Goal: Task Accomplishment & Management: Use online tool/utility

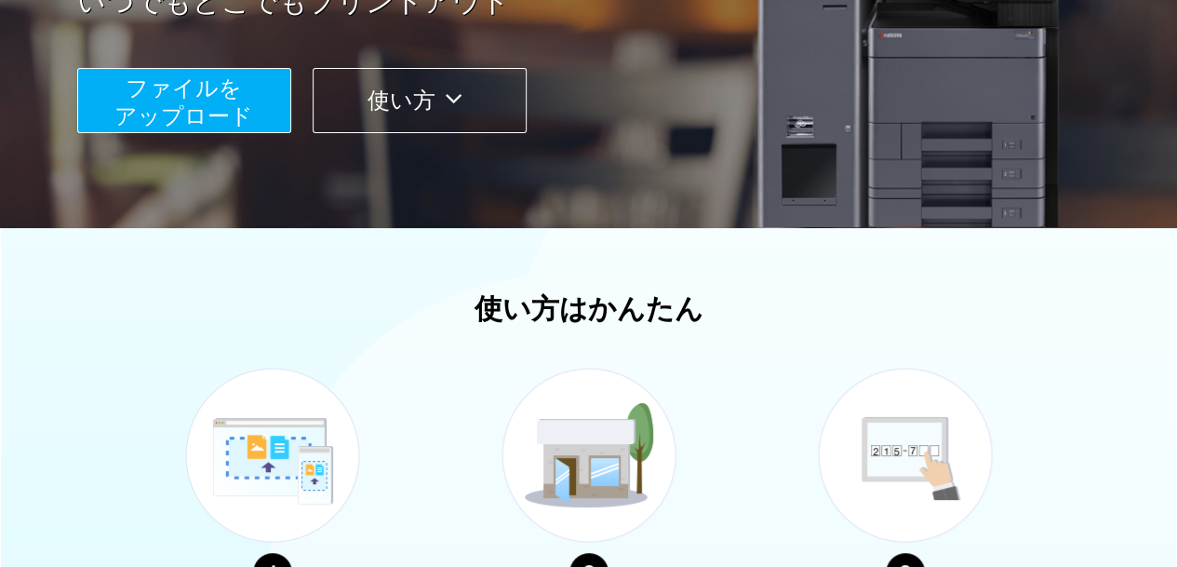
scroll to position [770, 0]
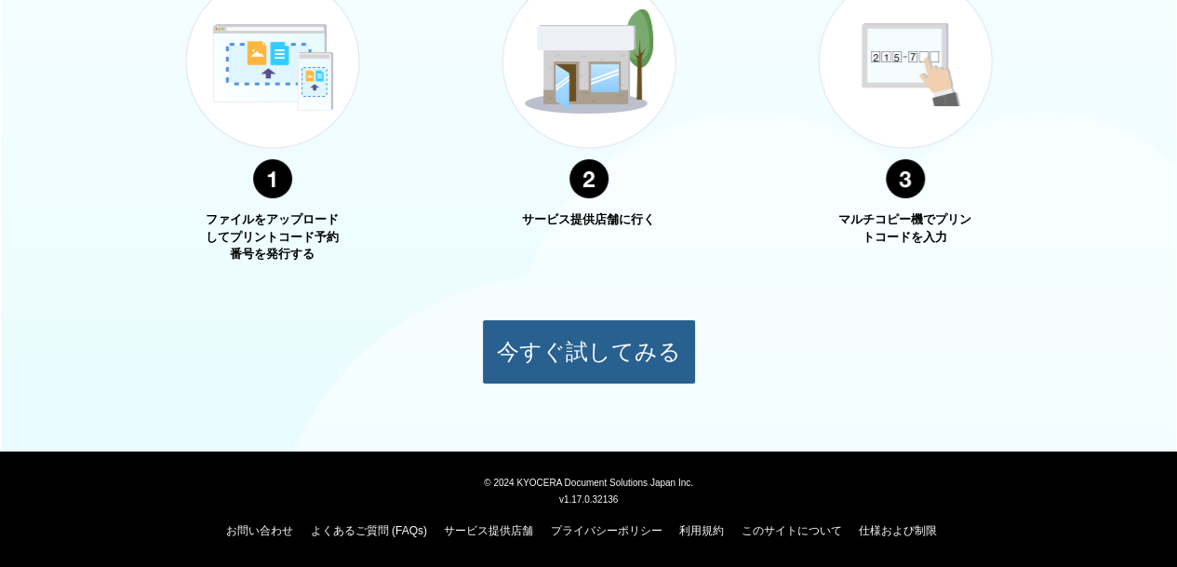
click at [568, 352] on button "今すぐ試してみる" at bounding box center [589, 351] width 214 height 65
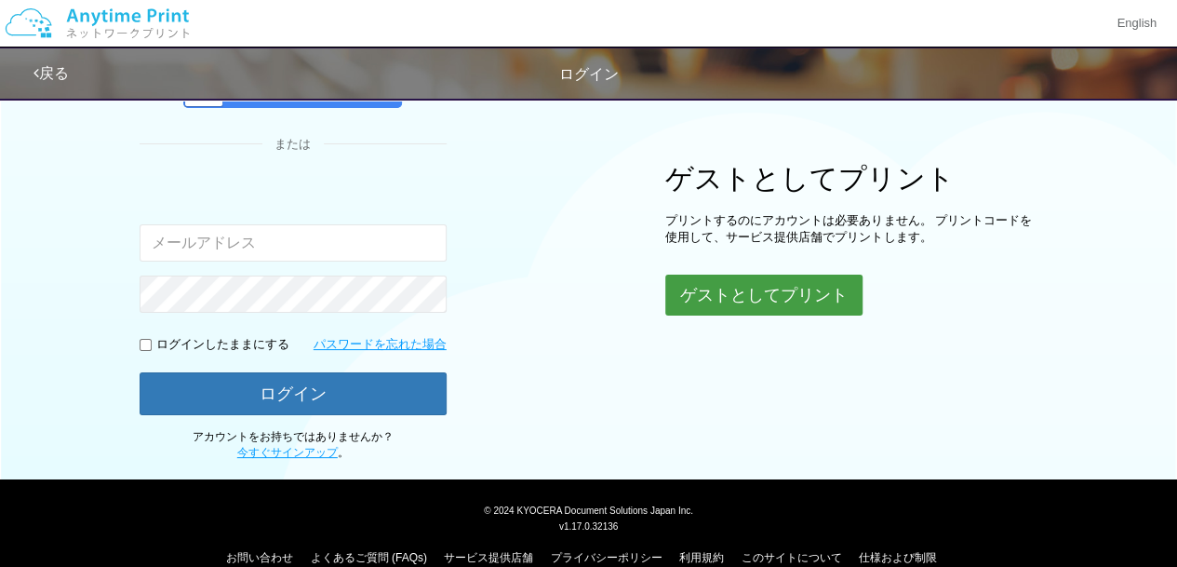
click at [702, 291] on button "ゲストとしてプリント" at bounding box center [763, 294] width 197 height 41
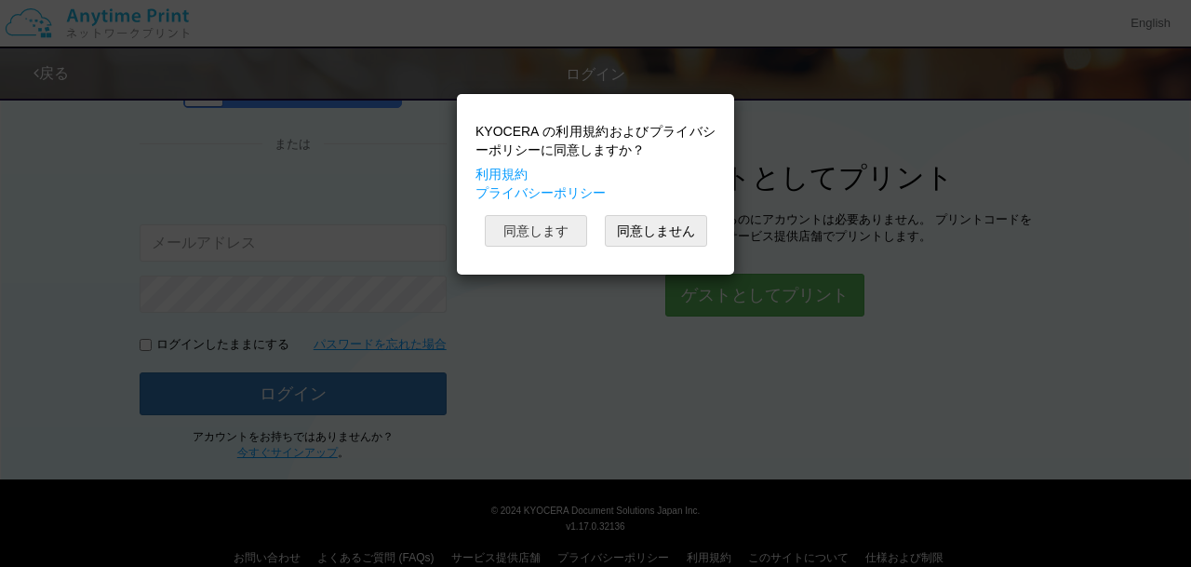
click at [541, 226] on button "同意します" at bounding box center [536, 231] width 102 height 32
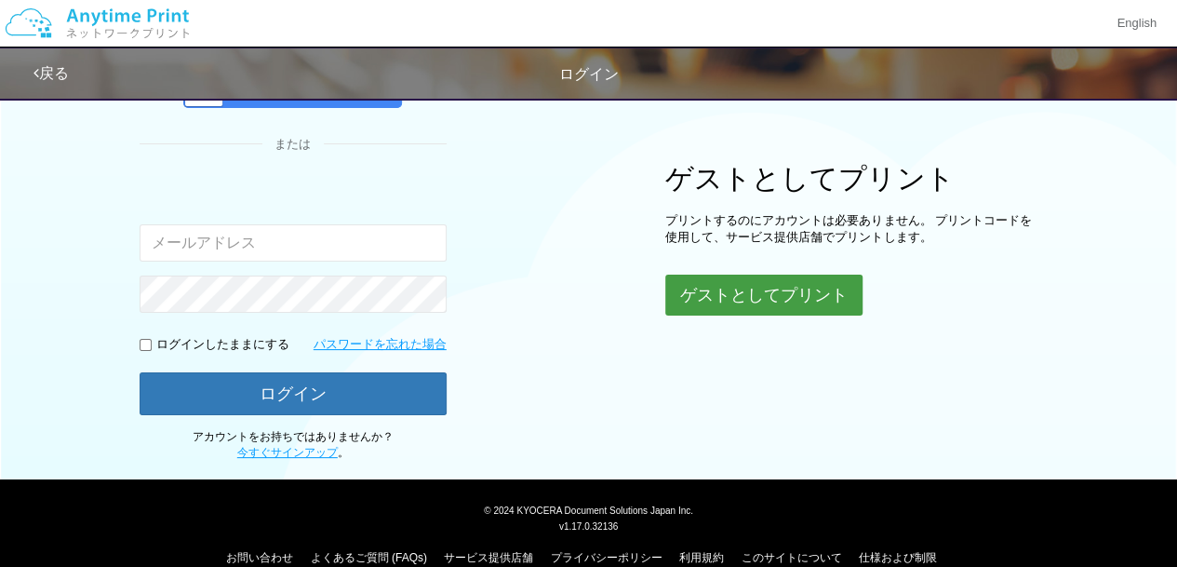
click at [733, 298] on button "ゲストとしてプリント" at bounding box center [763, 294] width 197 height 41
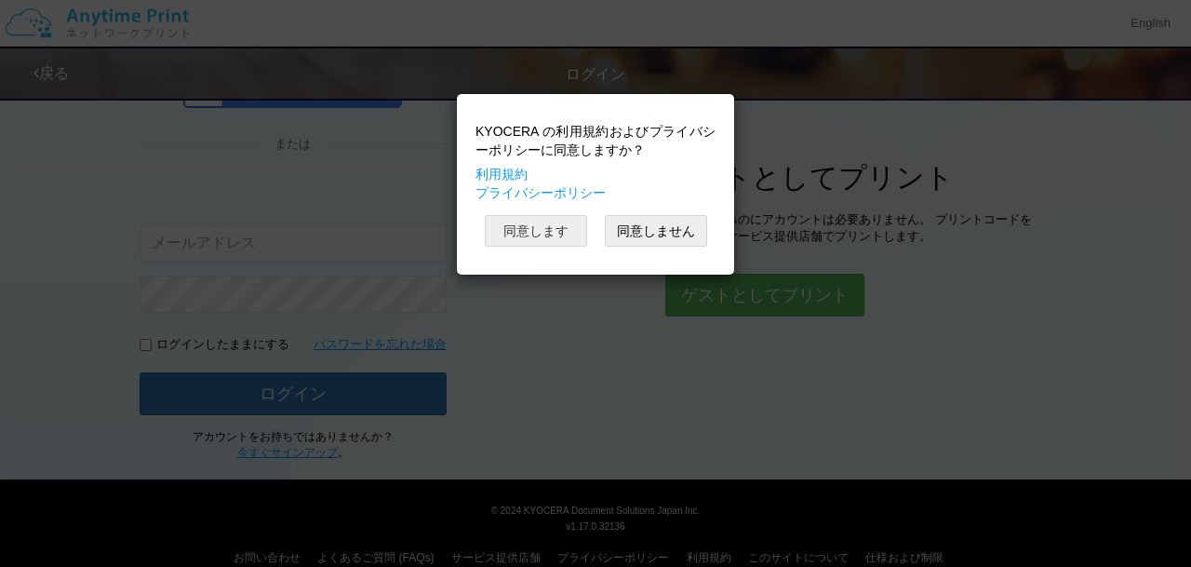
click at [569, 230] on button "同意します" at bounding box center [536, 231] width 102 height 32
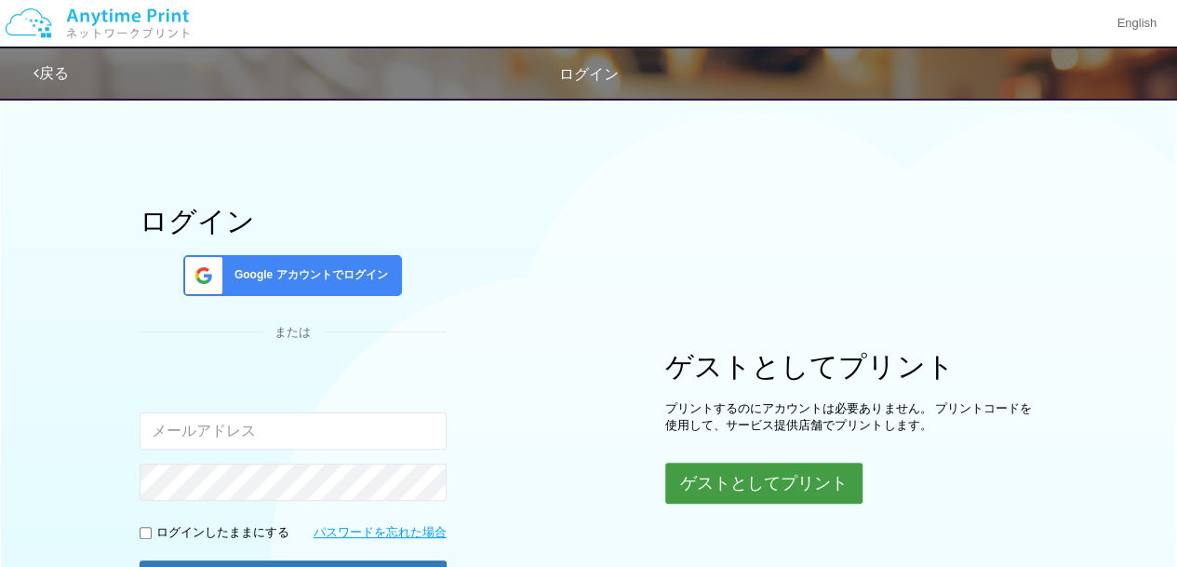
scroll to position [212, 0]
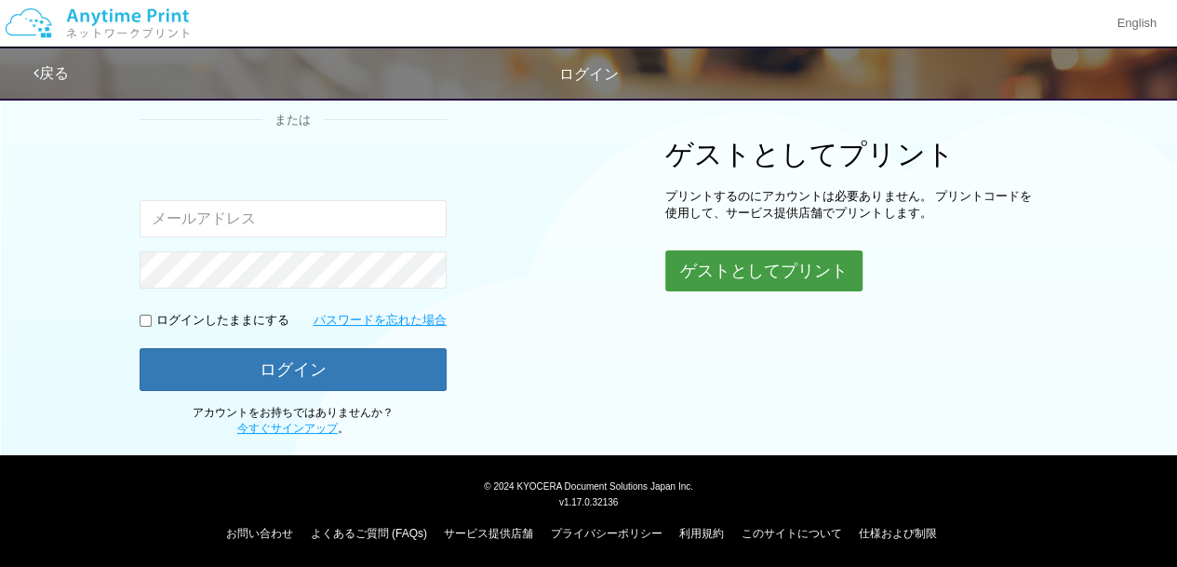
click at [740, 266] on button "ゲストとしてプリント" at bounding box center [763, 270] width 197 height 41
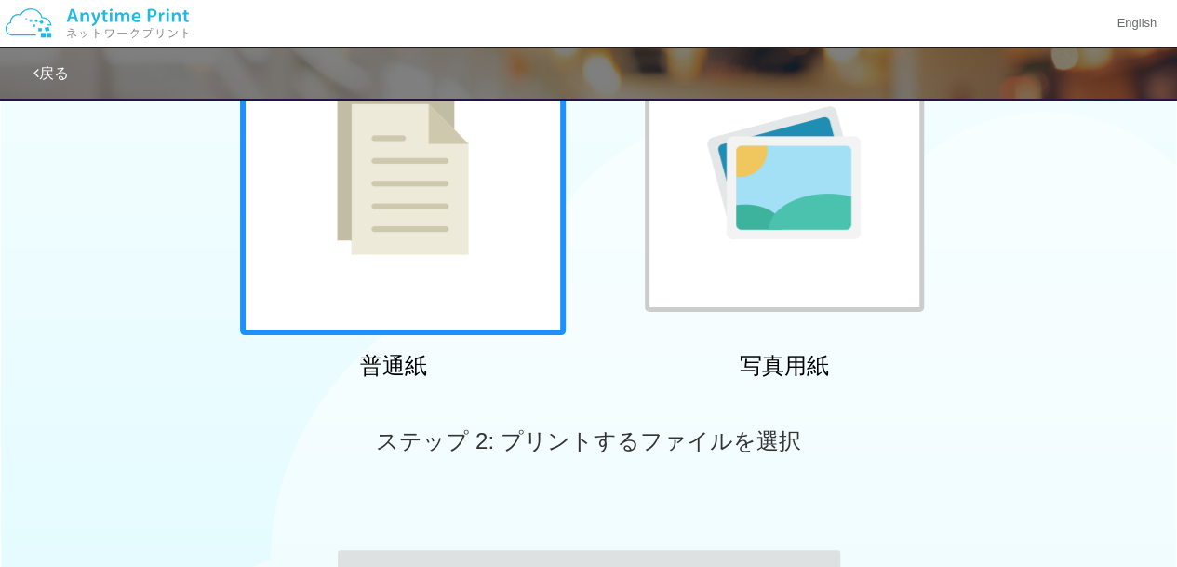
click at [476, 245] on div at bounding box center [403, 172] width 326 height 326
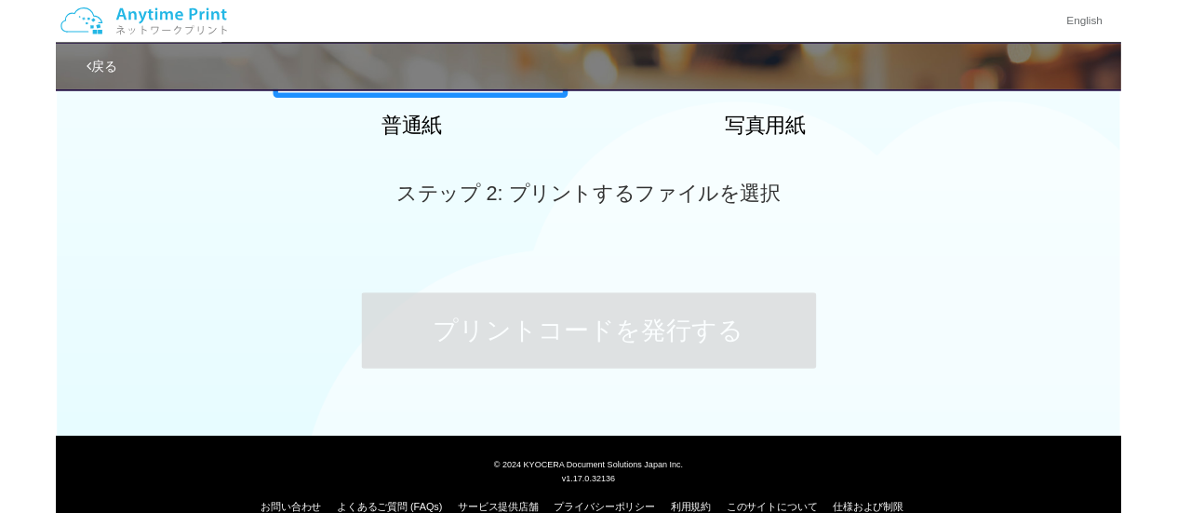
scroll to position [468, 0]
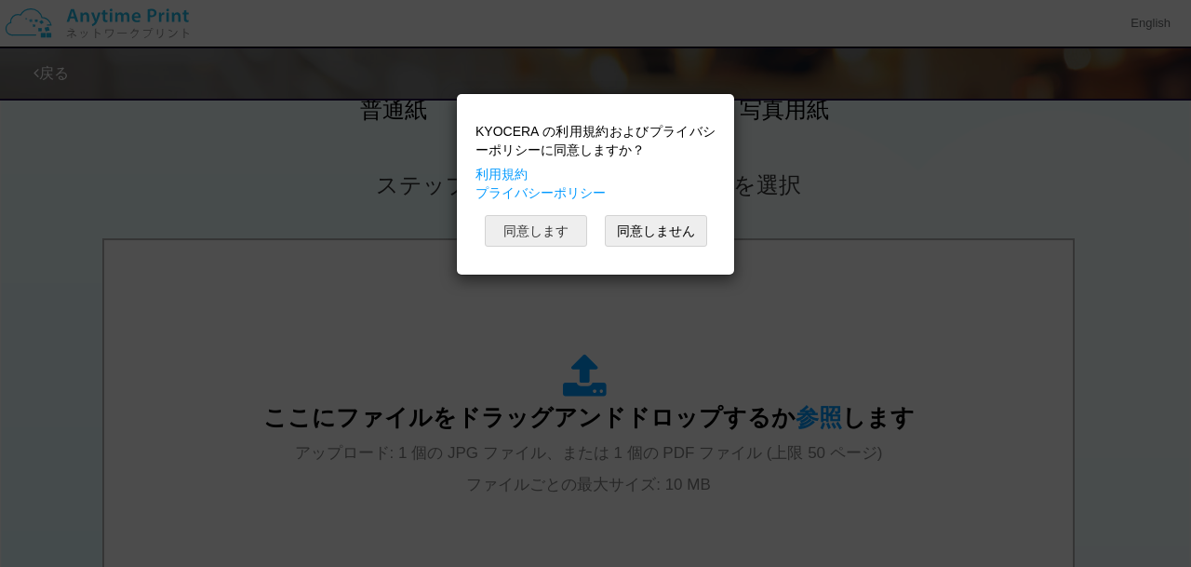
click at [547, 222] on button "同意します" at bounding box center [536, 231] width 102 height 32
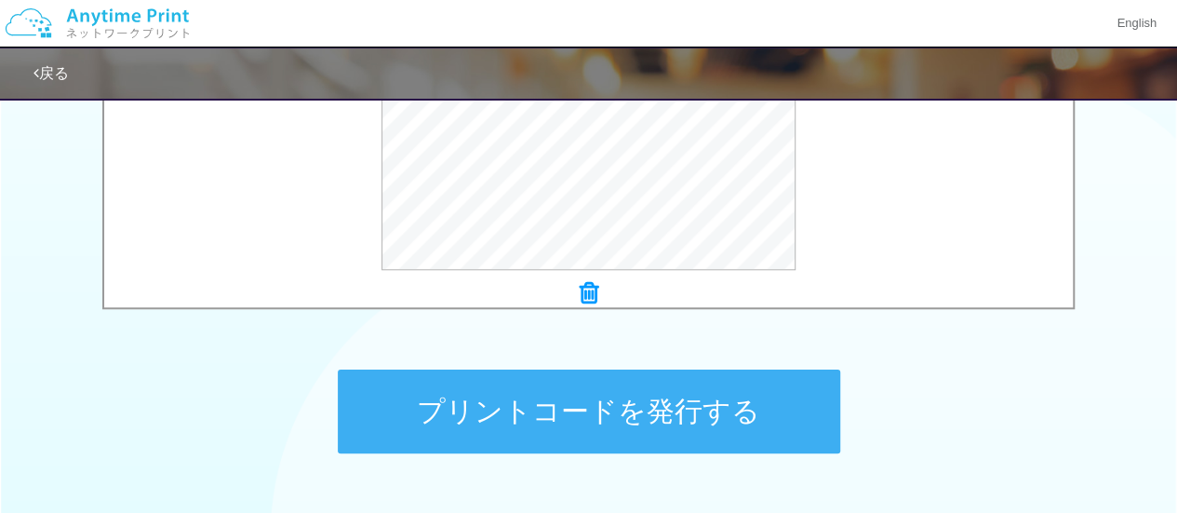
scroll to position [773, 0]
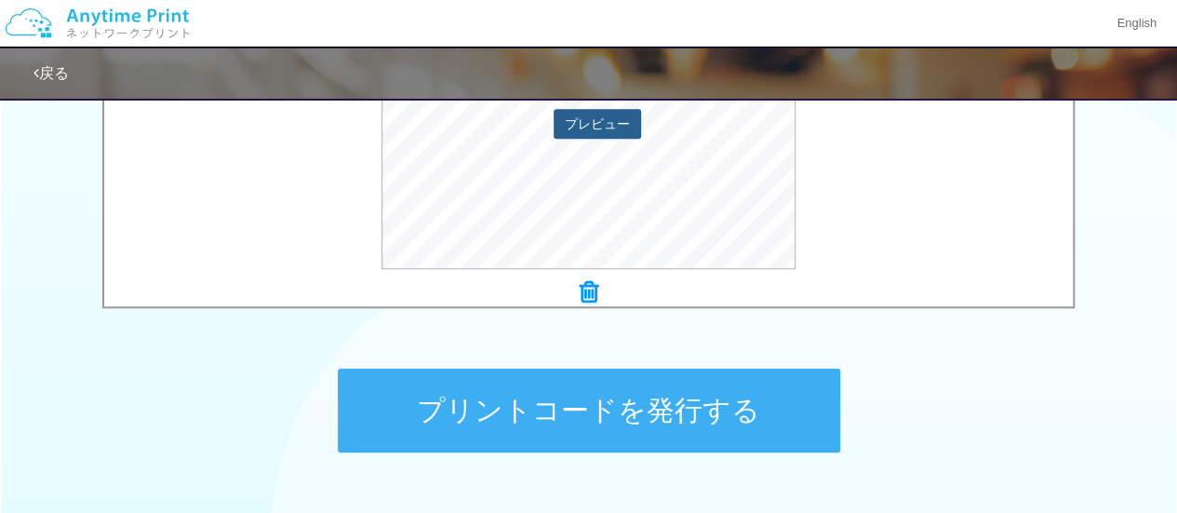
click at [594, 131] on button "プレビュー" at bounding box center [597, 124] width 87 height 30
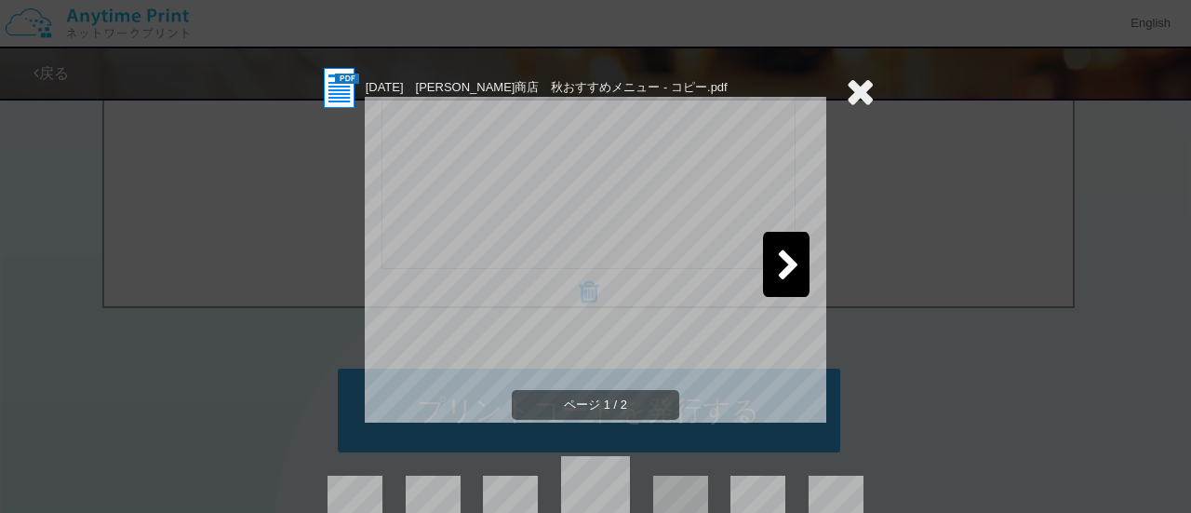
click at [777, 267] on icon at bounding box center [788, 266] width 23 height 33
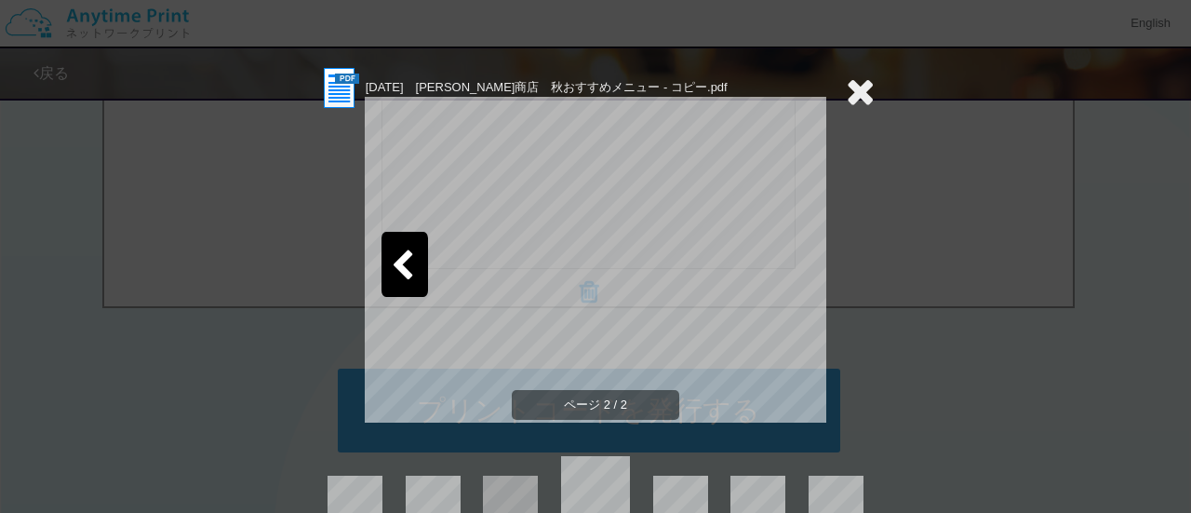
click at [862, 86] on icon at bounding box center [860, 91] width 29 height 37
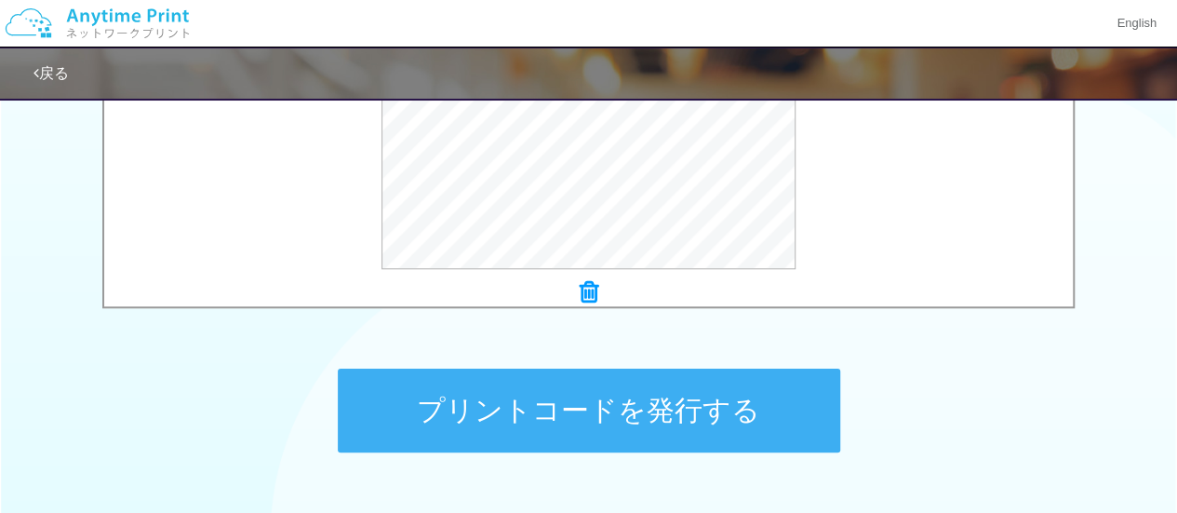
click at [662, 405] on button "プリントコードを発行する" at bounding box center [589, 410] width 502 height 84
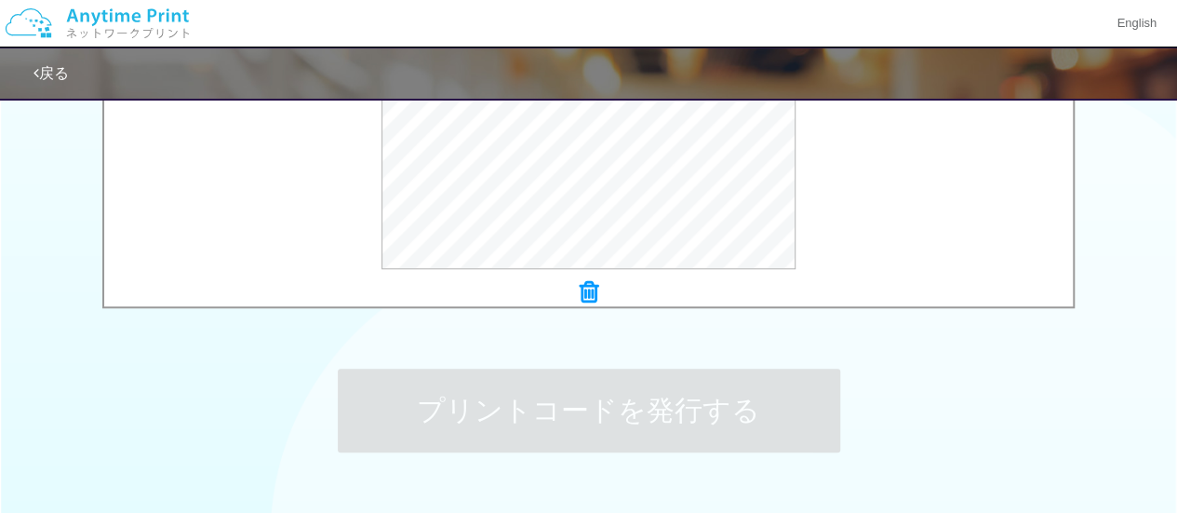
scroll to position [0, 0]
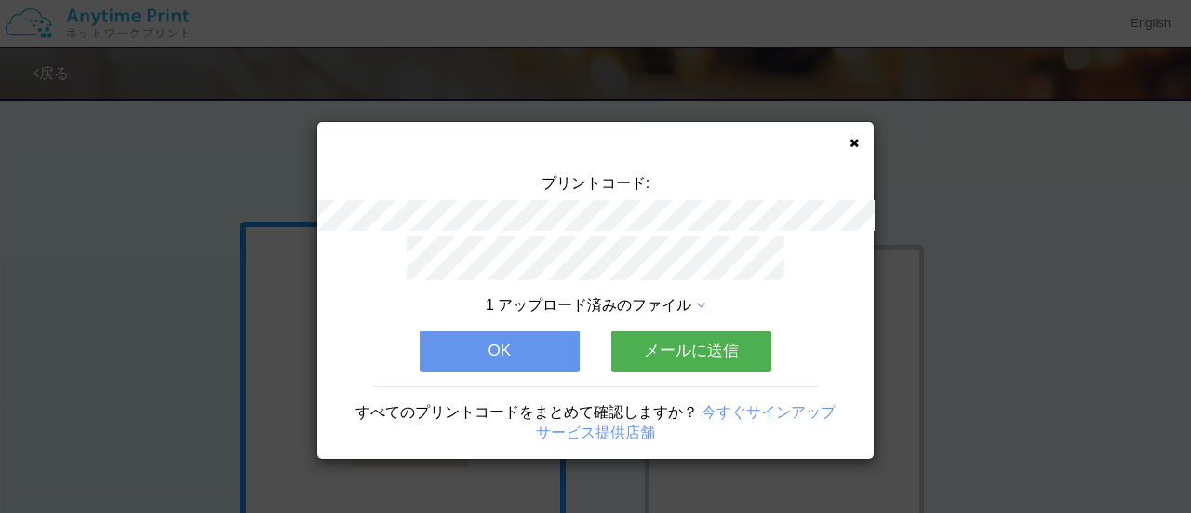
click at [527, 354] on button "OK" at bounding box center [500, 350] width 160 height 41
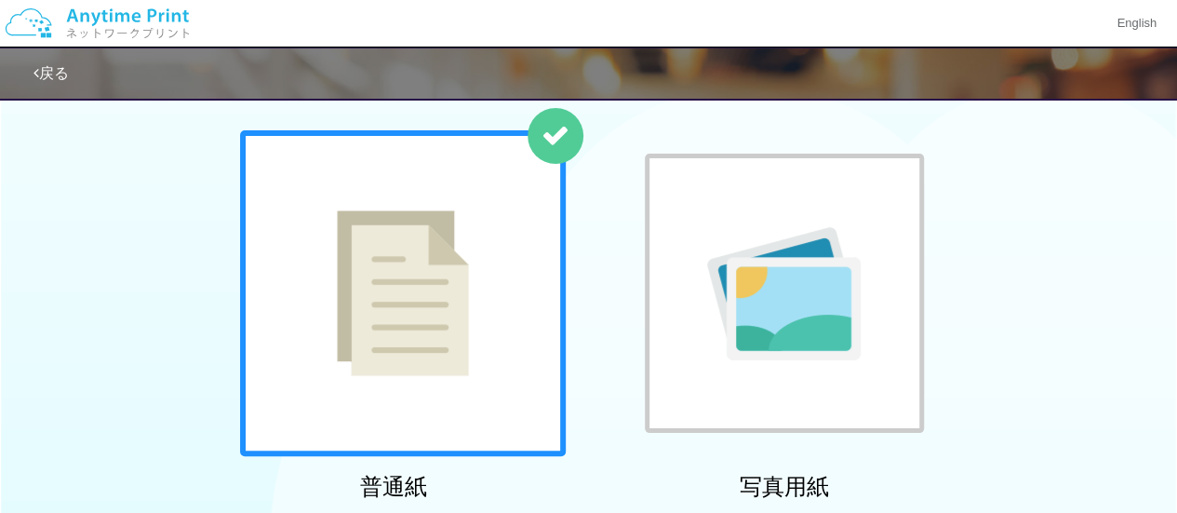
scroll to position [82, 0]
